Goal: Task Accomplishment & Management: Manage account settings

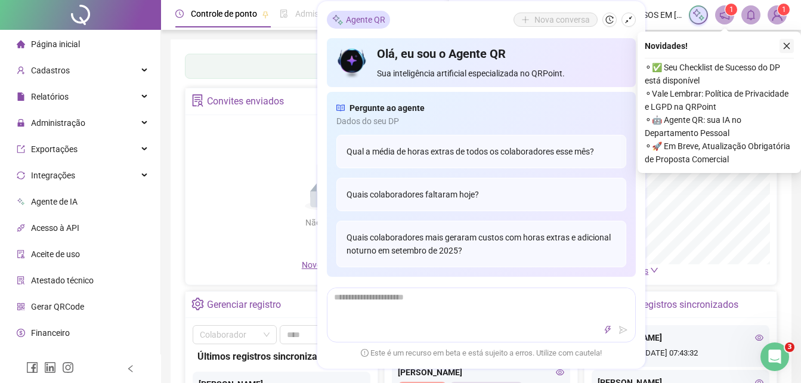
click at [785, 41] on button "button" at bounding box center [786, 46] width 14 height 14
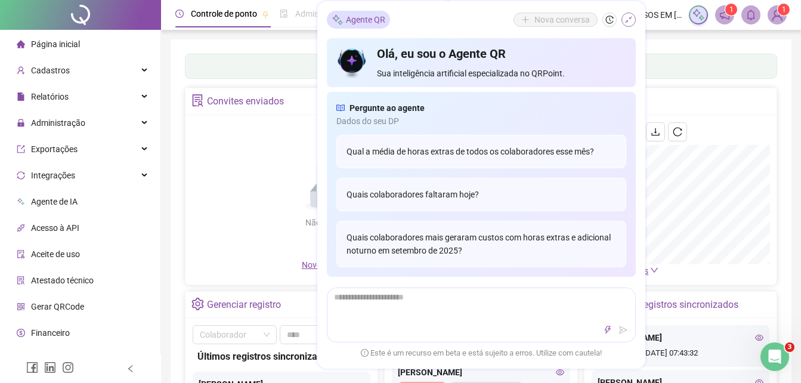
click at [626, 21] on icon "shrink" at bounding box center [628, 20] width 8 height 8
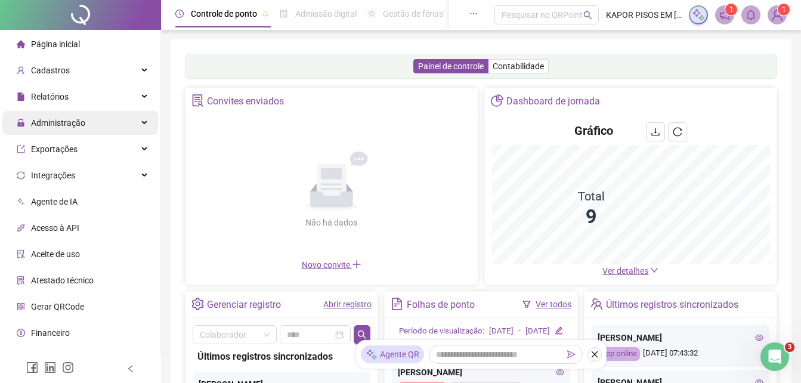
click at [72, 118] on span "Administração" at bounding box center [58, 123] width 54 height 10
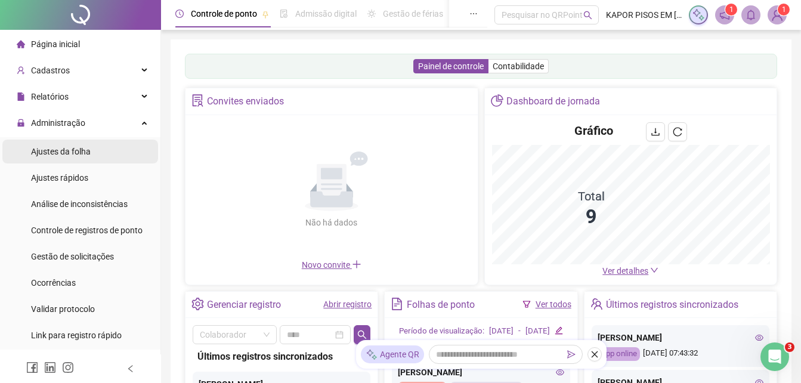
click at [94, 146] on li "Ajustes da folha" at bounding box center [80, 152] width 156 height 24
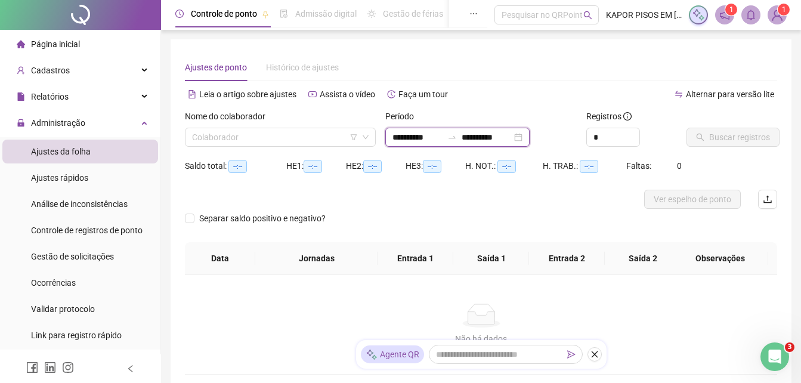
click at [484, 136] on input "**********" at bounding box center [487, 137] width 50 height 13
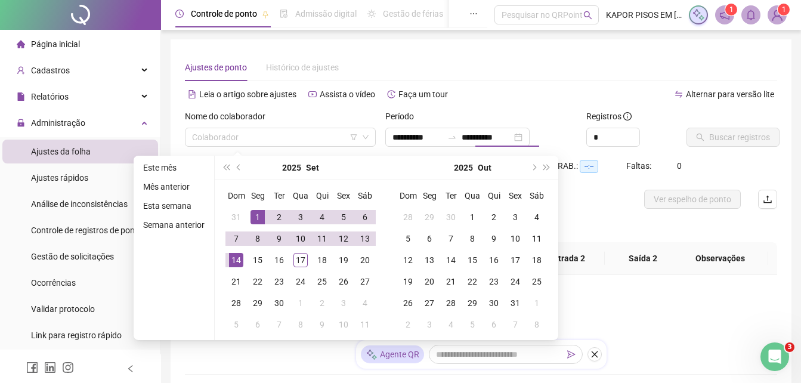
click at [692, 107] on div "Alternar para versão lite" at bounding box center [629, 100] width 296 height 19
type input "**********"
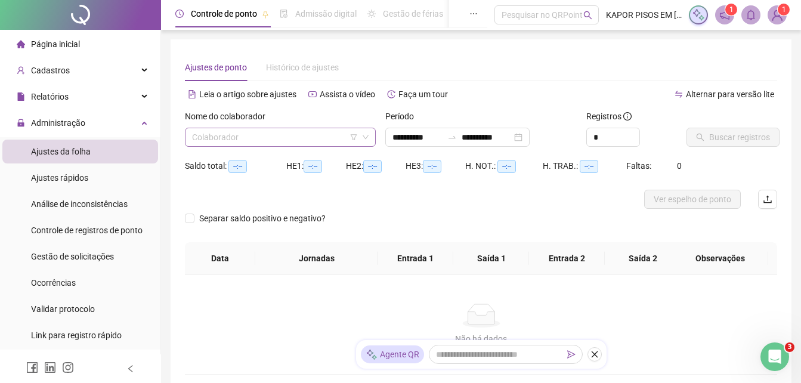
click at [270, 133] on input "search" at bounding box center [275, 137] width 166 height 18
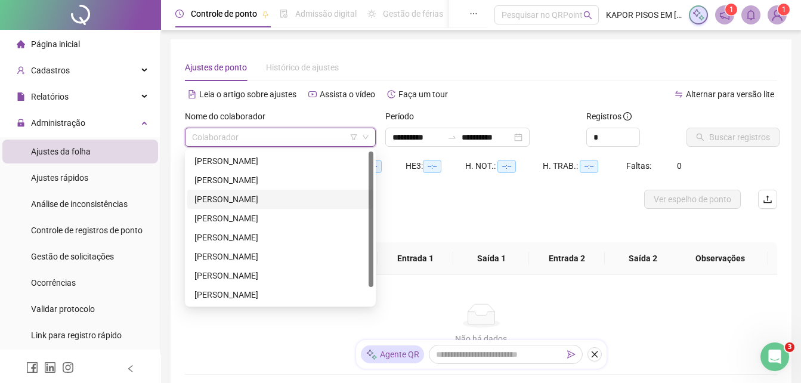
click at [258, 199] on div "[PERSON_NAME]" at bounding box center [280, 199] width 172 height 13
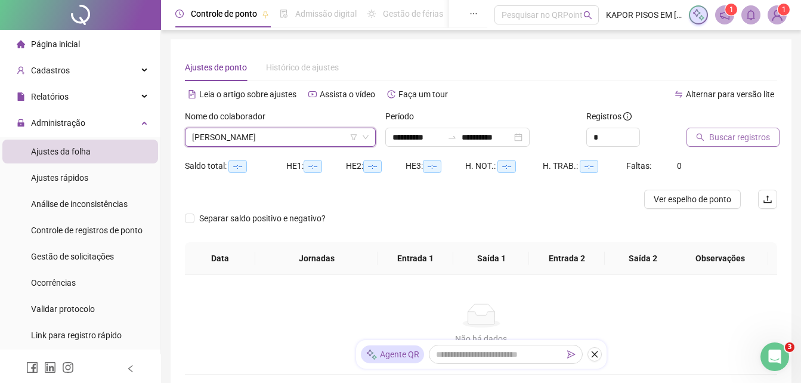
click at [725, 132] on span "Buscar registros" at bounding box center [739, 137] width 61 height 13
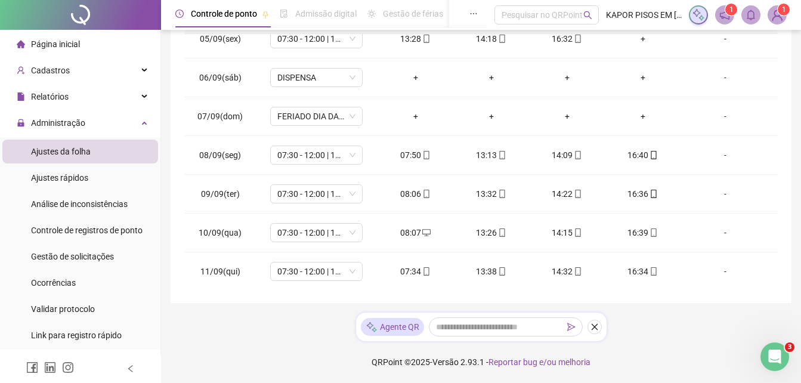
scroll to position [169, 0]
click at [416, 236] on div "08:07" at bounding box center [415, 233] width 57 height 13
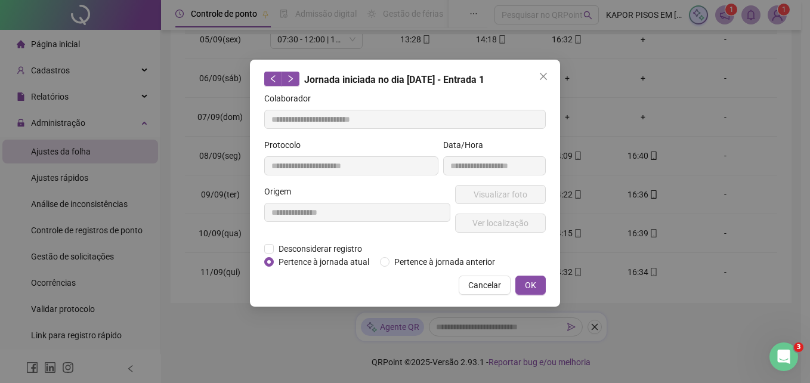
type input "**********"
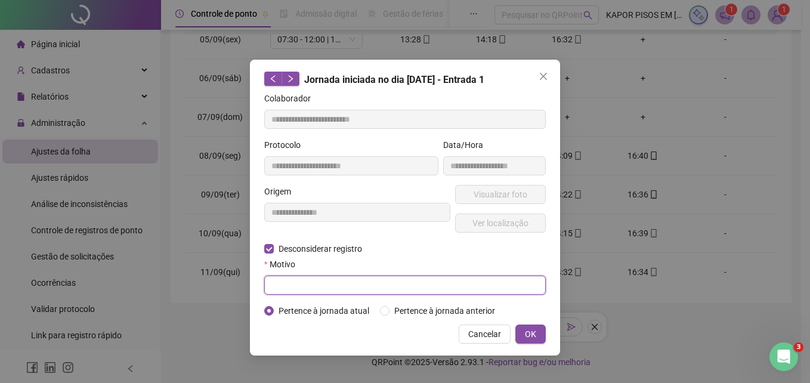
click at [314, 282] on input "text" at bounding box center [404, 285] width 281 height 19
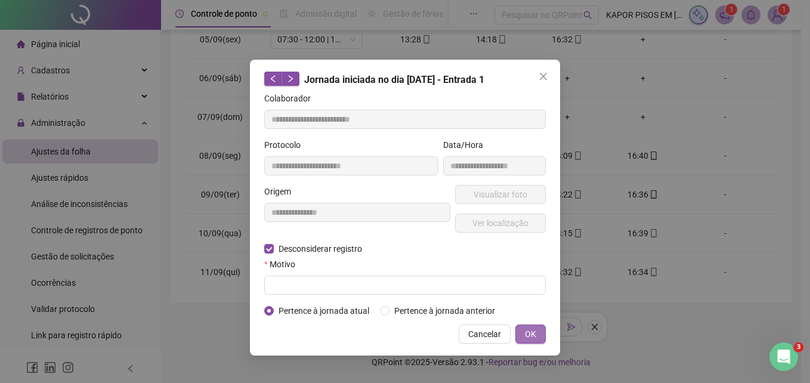
click at [522, 333] on button "OK" at bounding box center [530, 333] width 30 height 19
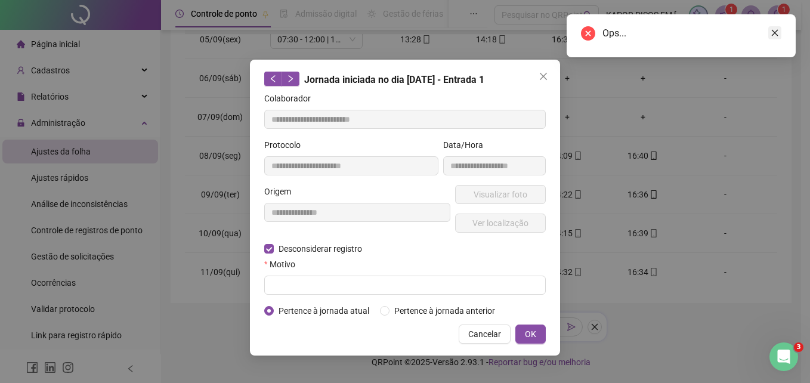
click at [775, 33] on icon "close" at bounding box center [775, 33] width 7 height 7
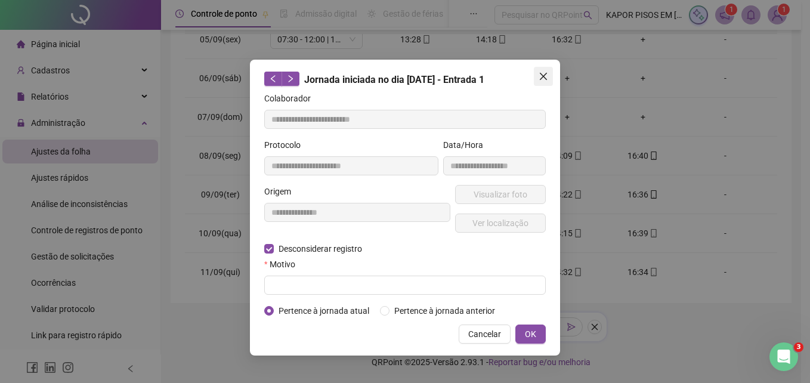
click at [537, 78] on span "Close" at bounding box center [543, 77] width 19 height 10
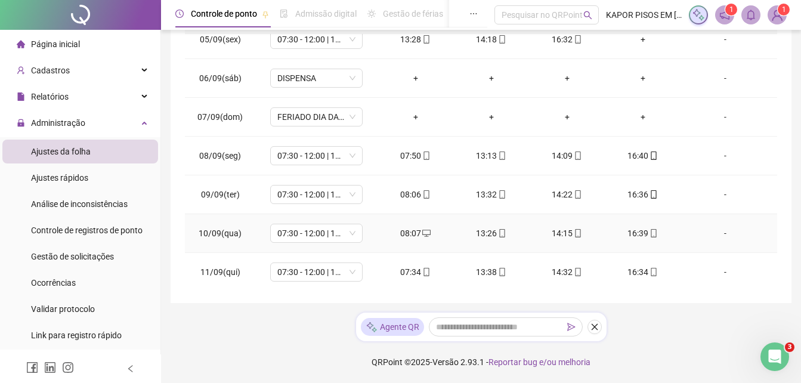
click at [415, 233] on div "08:07" at bounding box center [415, 233] width 57 height 13
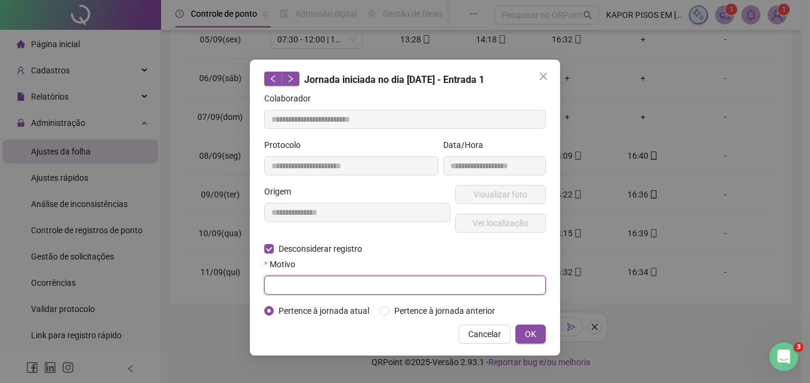
click at [311, 283] on input "text" at bounding box center [404, 285] width 281 height 19
type input "*"
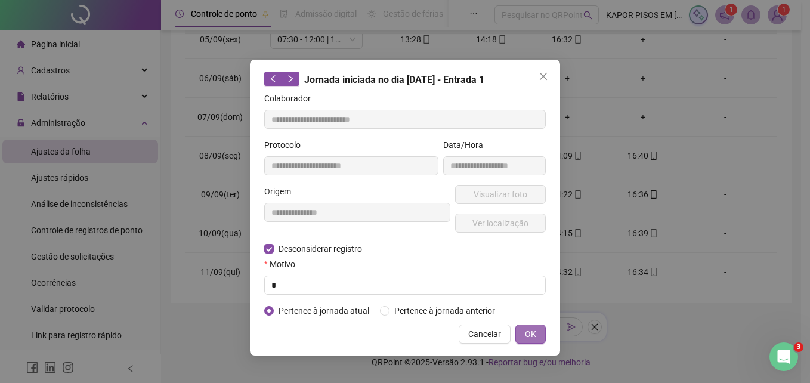
click at [531, 342] on button "OK" at bounding box center [530, 333] width 30 height 19
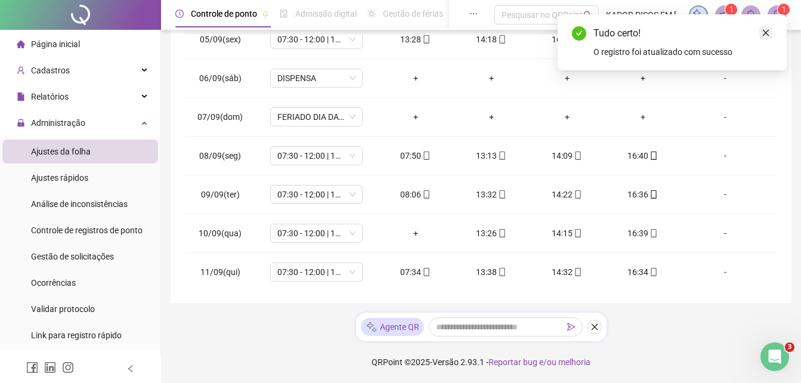
click at [765, 32] on icon "close" at bounding box center [766, 33] width 8 height 8
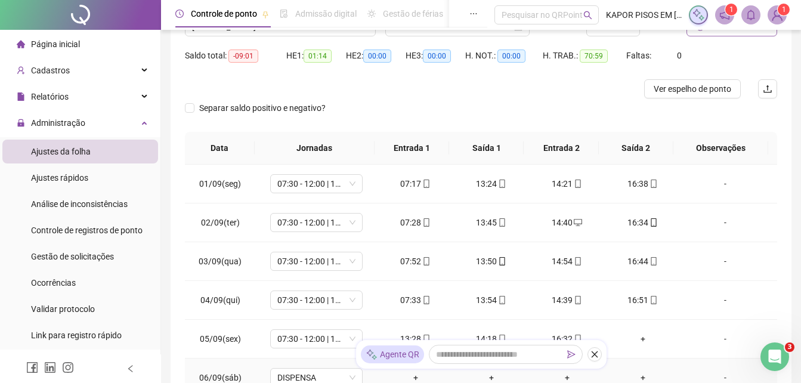
scroll to position [62, 0]
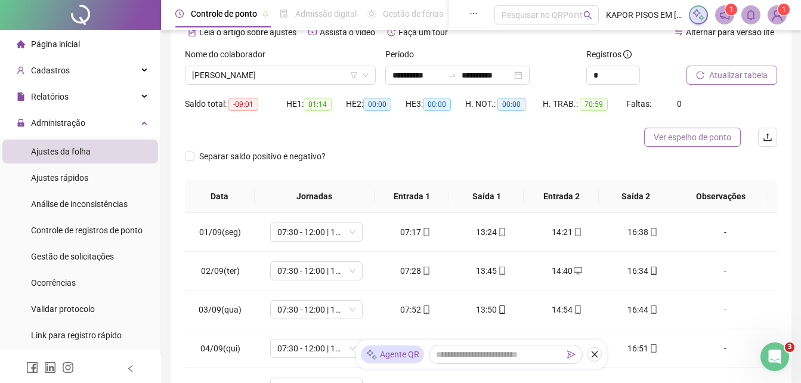
click at [715, 138] on span "Ver espelho de ponto" at bounding box center [693, 137] width 78 height 13
click at [574, 271] on icon "desktop" at bounding box center [578, 271] width 8 height 8
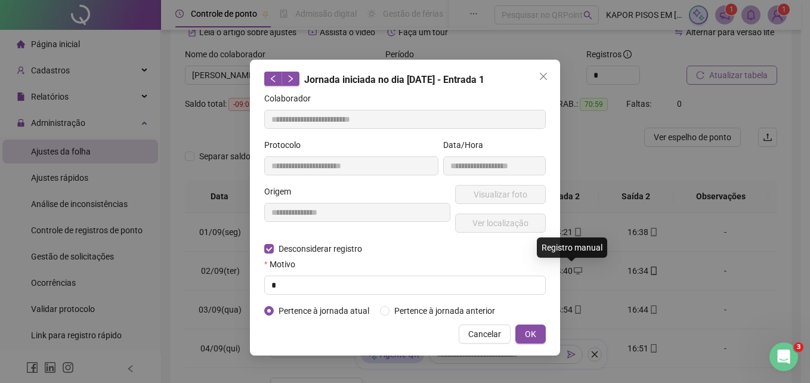
type input "**********"
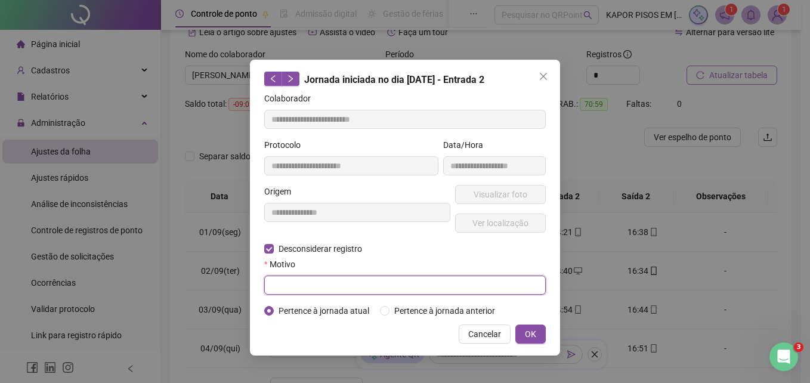
click at [436, 290] on input "text" at bounding box center [404, 285] width 281 height 19
type input "*"
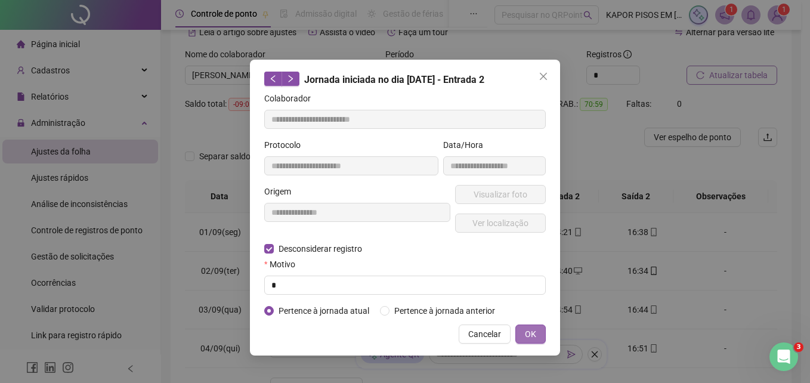
click at [544, 333] on button "OK" at bounding box center [530, 333] width 30 height 19
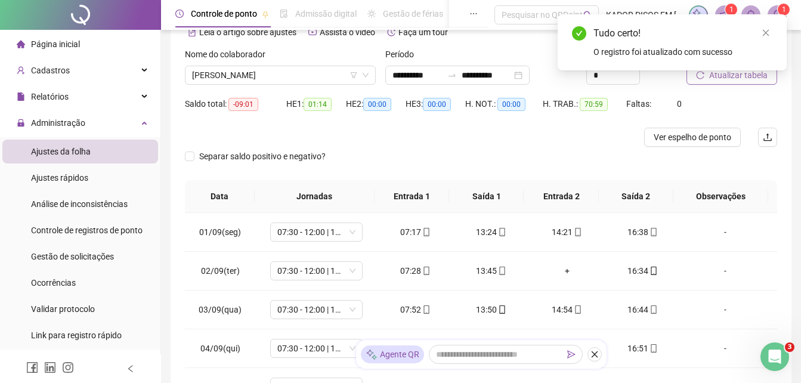
click at [725, 70] on div "Tudo certo! O registro foi atualizado com sucesso" at bounding box center [672, 42] width 229 height 56
click at [723, 70] on div "Tudo certo! O registro foi atualizado com sucesso" at bounding box center [672, 42] width 229 height 56
click at [763, 30] on icon "close" at bounding box center [766, 33] width 8 height 8
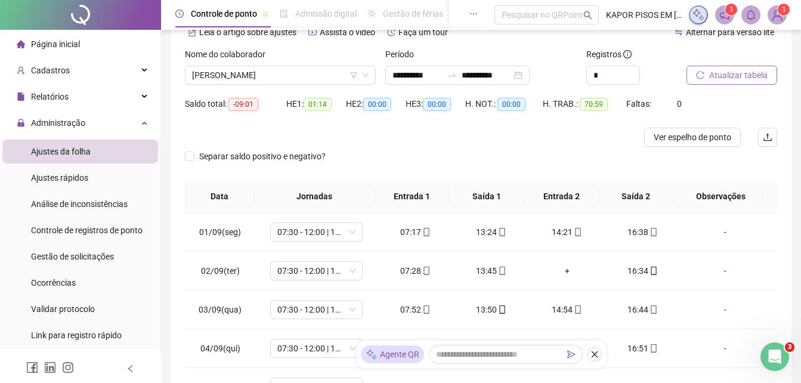
click at [701, 73] on icon "reload" at bounding box center [700, 75] width 8 height 8
click at [719, 138] on span "Ver espelho de ponto" at bounding box center [693, 137] width 78 height 13
